Goal: Information Seeking & Learning: Learn about a topic

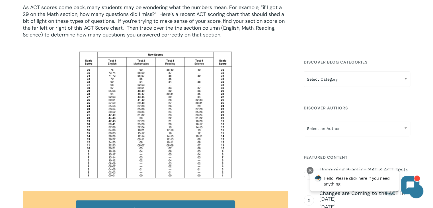
scroll to position [368, 0]
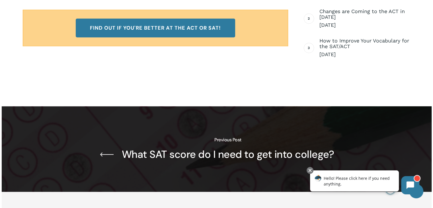
click at [113, 148] on link "What SAT score do I need to get into college?" at bounding box center [217, 148] width 430 height 85
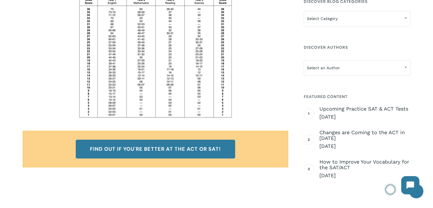
scroll to position [247, 0]
click at [113, 71] on img at bounding box center [155, 54] width 157 height 129
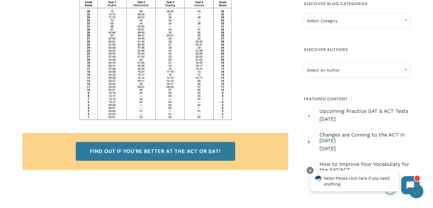
scroll to position [245, 0]
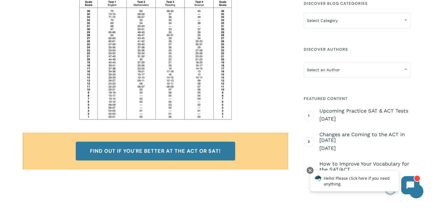
click at [266, 74] on p at bounding box center [156, 55] width 266 height 129
click at [113, 54] on img at bounding box center [155, 55] width 157 height 129
